Goal: Find contact information: Find contact information

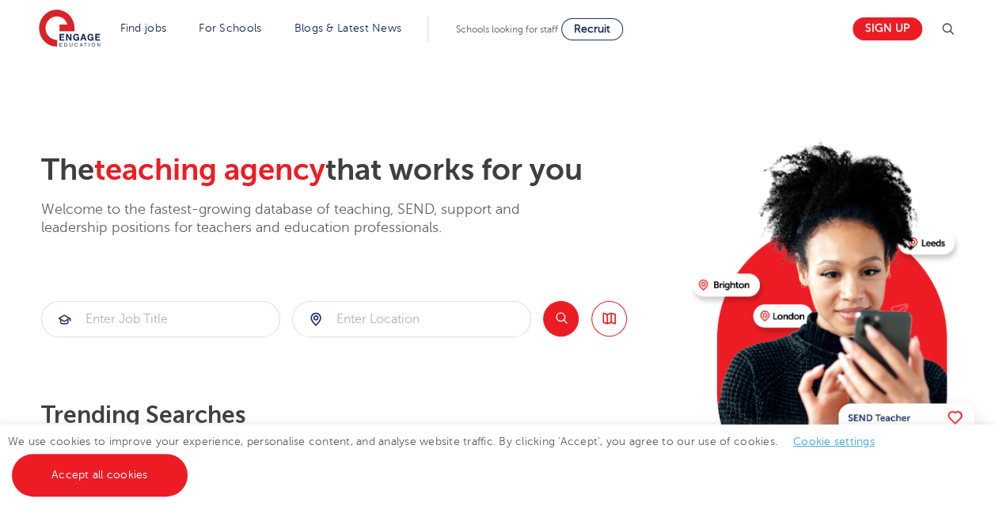
click at [936, 93] on section "The teaching agency that works for you Welcome to the fastest-growing database …" at bounding box center [497, 318] width 995 height 523
click at [899, 30] on link "Sign up" at bounding box center [888, 28] width 70 height 23
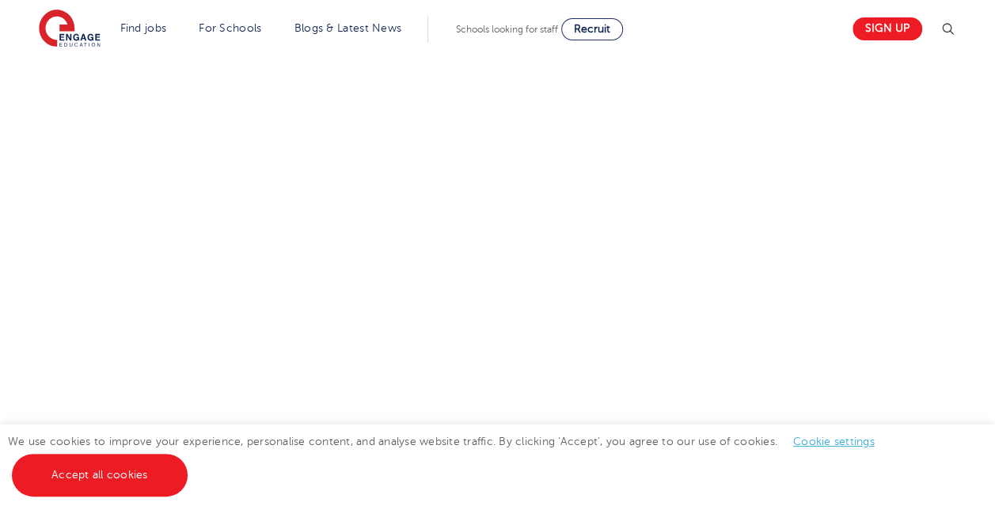
scroll to position [661, 0]
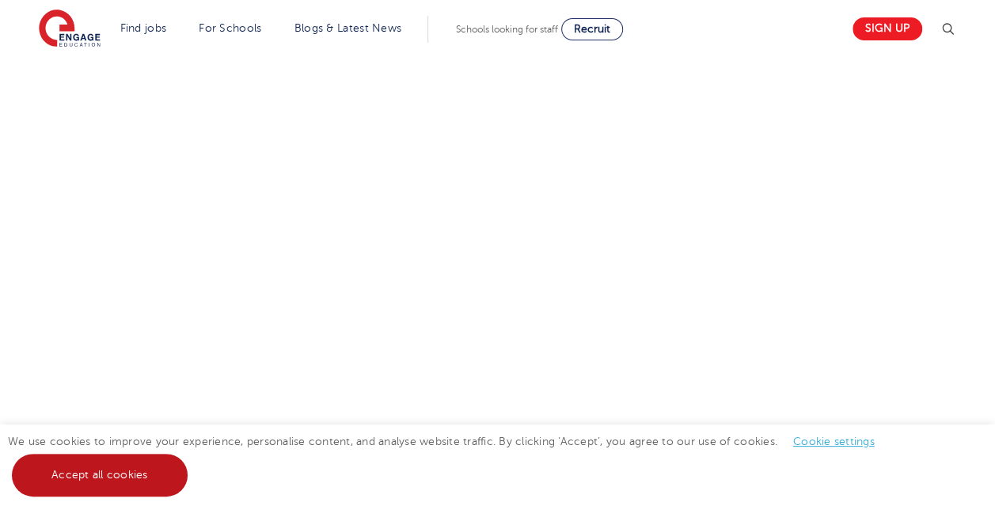
click at [124, 475] on link "Accept all cookies" at bounding box center [100, 475] width 176 height 43
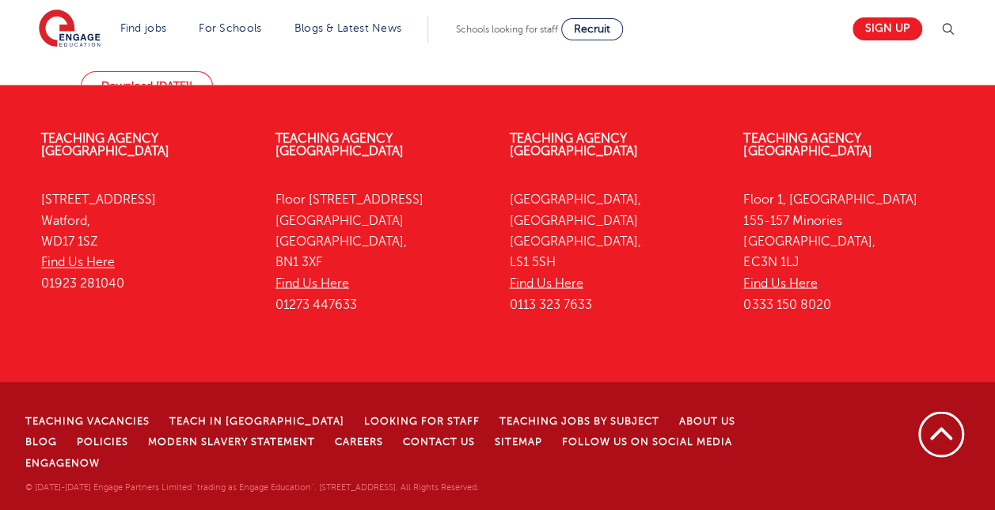
scroll to position [1400, 0]
click at [792, 312] on p "Floor 1, Portsoken House 155-157 Minories London, EC3N 1LJ Find Us Here 0333 15…" at bounding box center [848, 251] width 211 height 125
click at [785, 290] on link "Find Us Here" at bounding box center [780, 283] width 74 height 14
click at [403, 447] on link "Contact Us" at bounding box center [439, 440] width 72 height 11
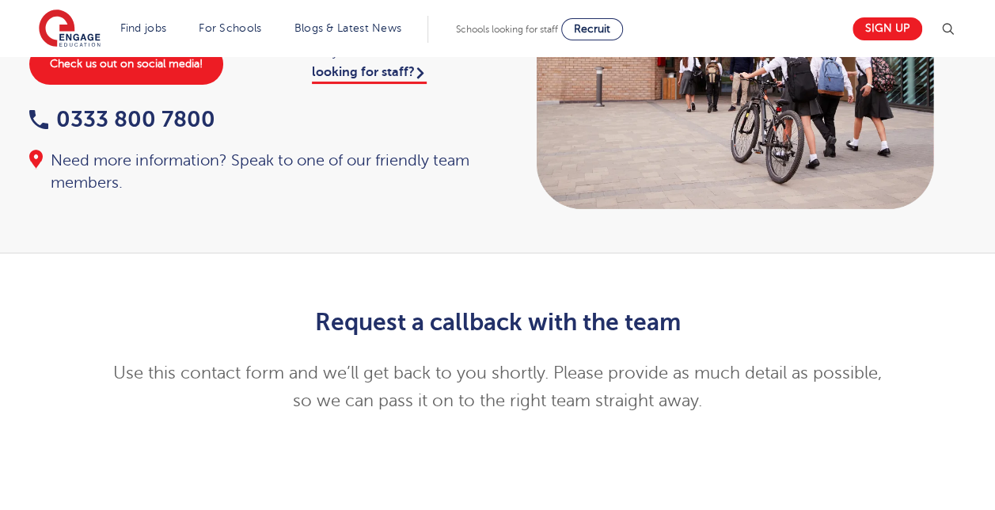
scroll to position [153, 0]
